Goal: Navigation & Orientation: Find specific page/section

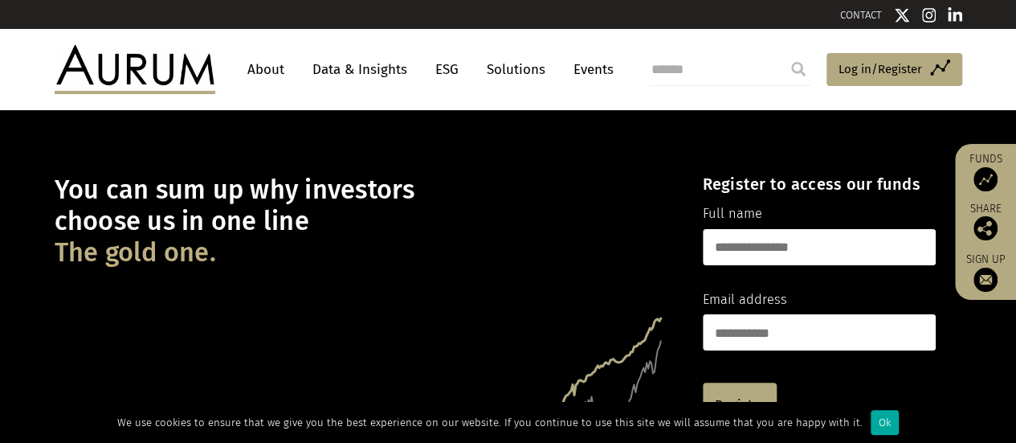
click at [257, 70] on link "About" at bounding box center [265, 70] width 53 height 30
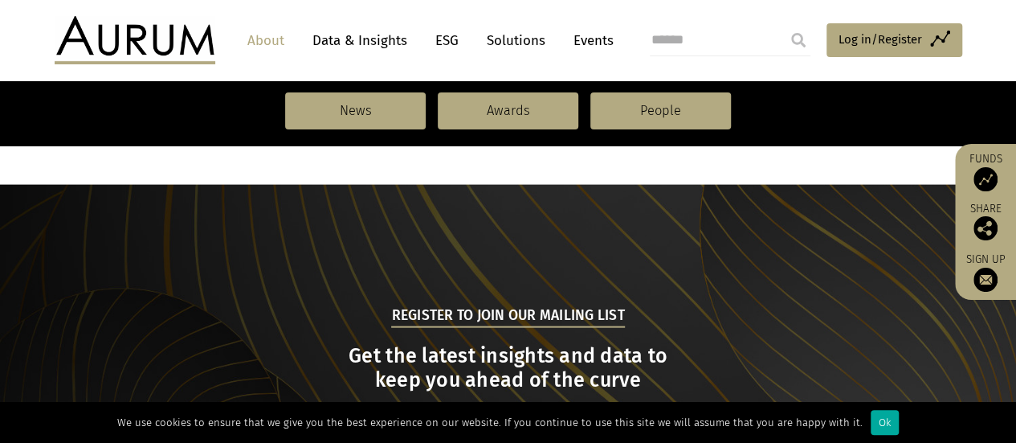
scroll to position [1626, 0]
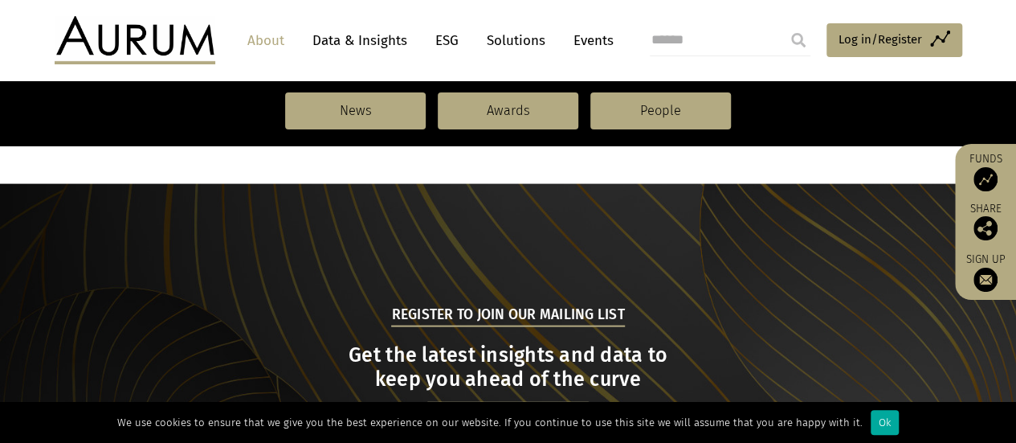
click at [377, 39] on link "Data & Insights" at bounding box center [359, 41] width 111 height 30
